Goal: Task Accomplishment & Management: Manage account settings

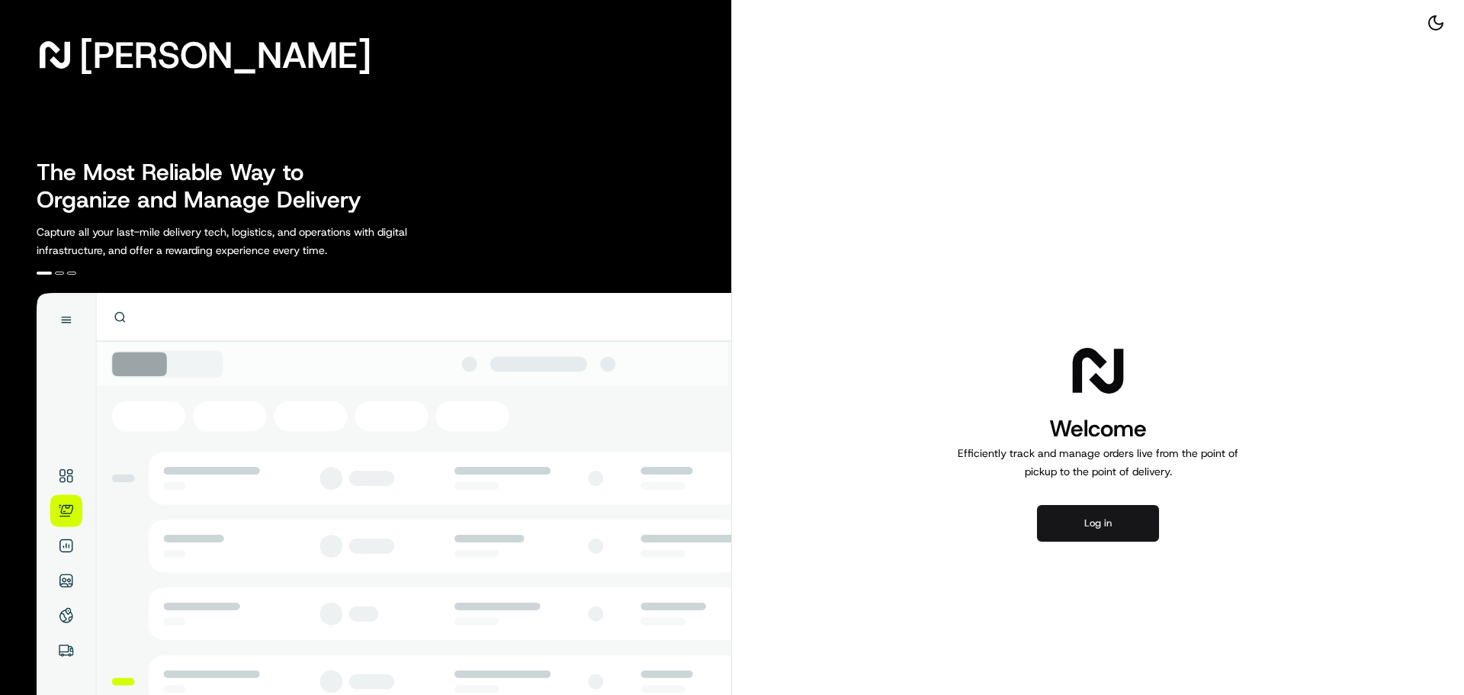
click at [1126, 522] on button "Log in" at bounding box center [1098, 523] width 122 height 37
